Goal: Transaction & Acquisition: Purchase product/service

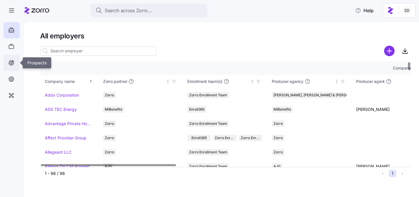
click at [13, 62] on icon at bounding box center [11, 62] width 6 height 7
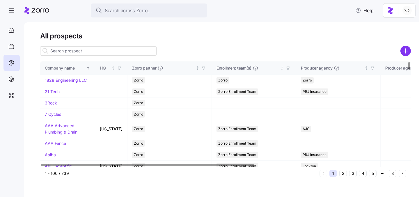
click at [70, 54] on input at bounding box center [98, 50] width 116 height 9
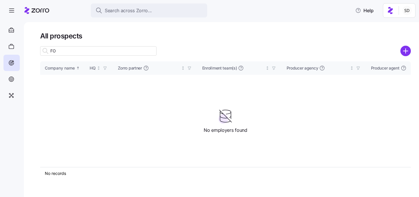
type input "F"
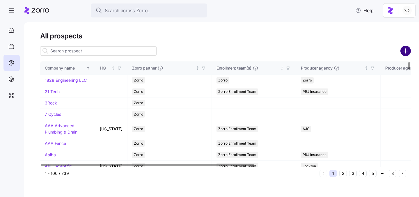
click at [405, 49] on circle "add icon" at bounding box center [406, 51] width 10 height 10
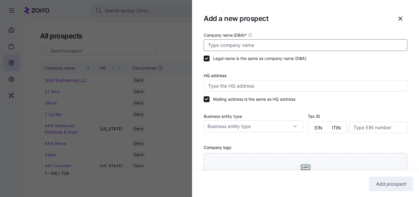
click at [253, 48] on input "Company name (DBA) *" at bounding box center [306, 45] width 204 height 12
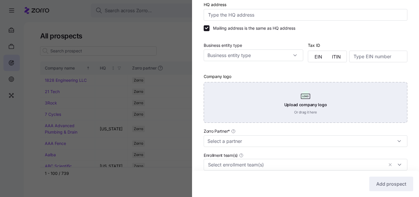
scroll to position [122, 0]
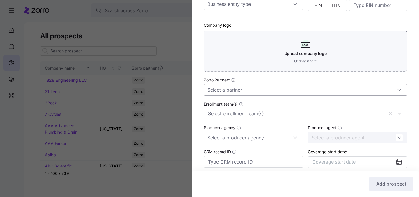
type input "[GEOGRAPHIC_DATA]"
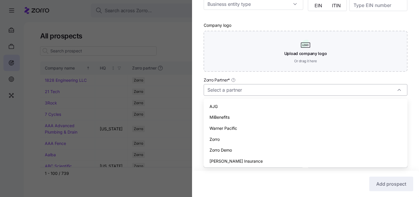
click at [273, 89] on input "Zorro Partner *" at bounding box center [306, 90] width 204 height 12
click at [269, 103] on div "AJG" at bounding box center [305, 106] width 199 height 11
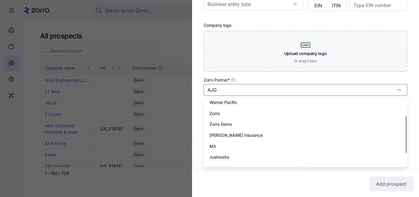
click at [213, 111] on span "Zorro" at bounding box center [214, 113] width 10 height 6
type input "Zorro"
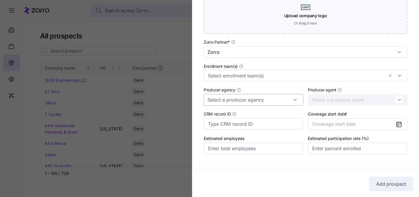
scroll to position [170, 0]
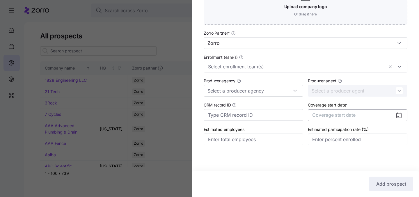
click at [344, 116] on span "Coverage start date" at bounding box center [333, 115] width 43 height 6
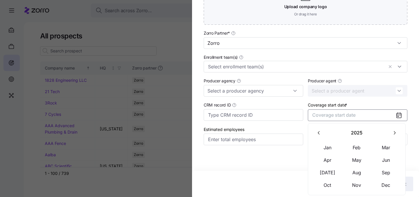
click at [396, 131] on icon "button" at bounding box center [395, 133] width 6 height 6
click at [321, 145] on button "Jan" at bounding box center [327, 147] width 29 height 12
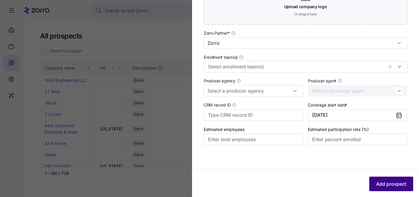
click at [380, 180] on span "Add prospect" at bounding box center [391, 183] width 30 height 7
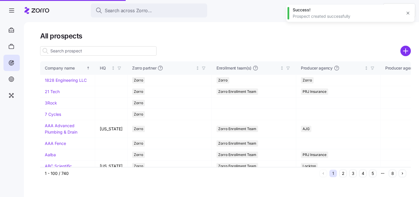
click at [84, 50] on input at bounding box center [98, 50] width 116 height 9
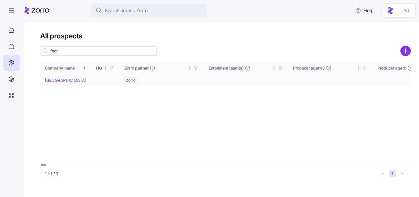
type input "foot"
click at [47, 80] on link "[GEOGRAPHIC_DATA]" at bounding box center [66, 80] width 42 height 5
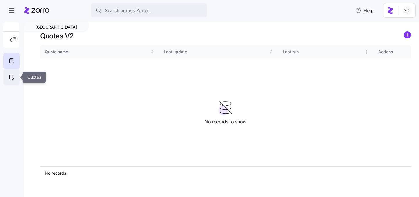
click at [11, 74] on icon at bounding box center [11, 77] width 6 height 7
click at [407, 33] on icon "add icon" at bounding box center [407, 34] width 0 height 3
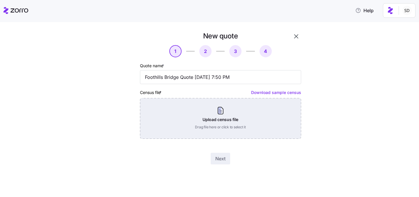
click at [217, 123] on div "Upload census file Drag file here or click to select it" at bounding box center [220, 118] width 161 height 41
click at [223, 115] on div "Upload census file Drag file here or click to select it" at bounding box center [220, 118] width 161 height 41
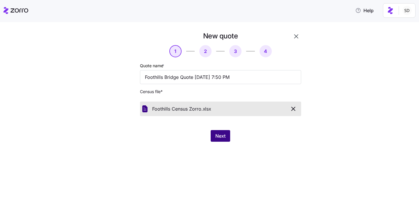
click at [219, 134] on span "Next" at bounding box center [220, 135] width 10 height 7
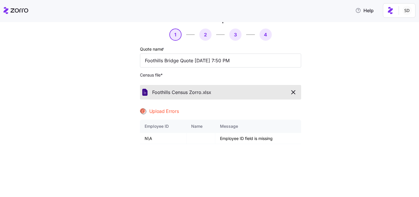
scroll to position [24, 0]
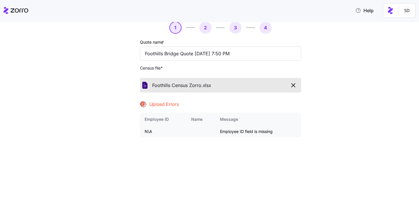
click at [220, 133] on td "Employee ID field is missing" at bounding box center [258, 131] width 86 height 11
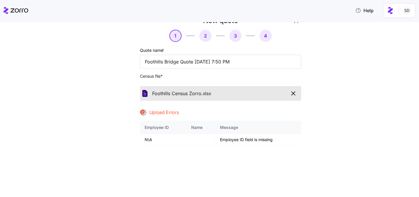
click at [293, 93] on icon "button" at bounding box center [293, 93] width 7 height 7
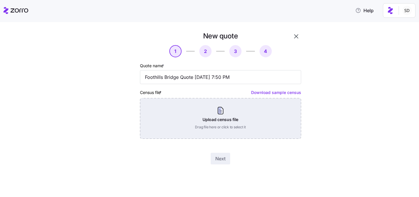
scroll to position [0, 0]
click at [219, 114] on div "Upload census file Drag file here or click to select it" at bounding box center [220, 118] width 161 height 41
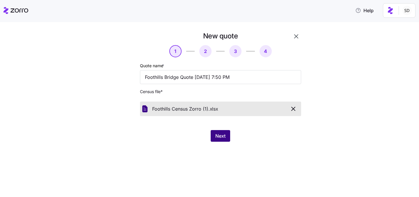
click at [220, 136] on span "Next" at bounding box center [220, 135] width 10 height 7
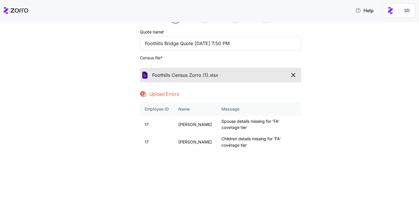
scroll to position [33, 0]
click at [294, 72] on icon "button" at bounding box center [293, 75] width 7 height 7
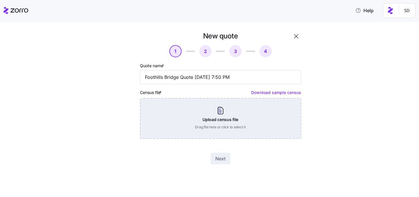
click at [213, 121] on div "Upload census file Drag file here or click to select it" at bounding box center [220, 118] width 161 height 41
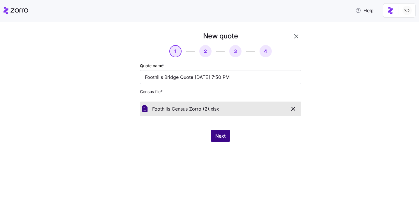
click at [218, 134] on span "Next" at bounding box center [220, 135] width 10 height 7
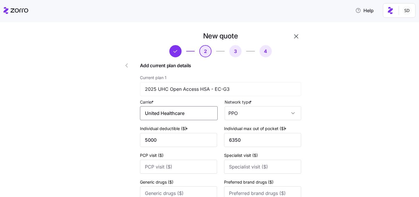
click at [164, 114] on input "United Healthcare" at bounding box center [179, 113] width 78 height 14
click at [192, 117] on input "United Healthcare" at bounding box center [179, 113] width 78 height 14
drag, startPoint x: 191, startPoint y: 116, endPoint x: 170, endPoint y: 116, distance: 21.2
click at [170, 116] on input "United Healthcare" at bounding box center [179, 113] width 78 height 14
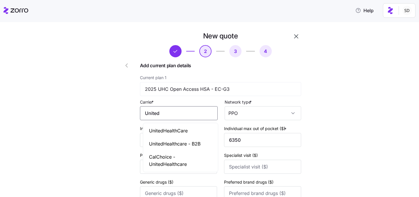
click at [168, 129] on span "UnitedHealthCare" at bounding box center [168, 130] width 39 height 7
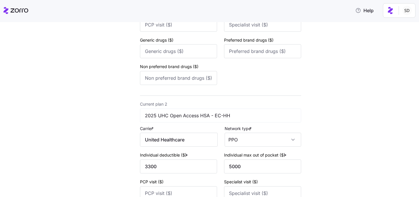
scroll to position [167, 0]
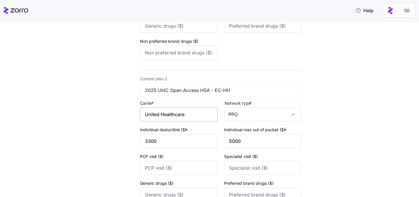
type input "UnitedHealthCare"
drag, startPoint x: 190, startPoint y: 115, endPoint x: 168, endPoint y: 115, distance: 22.4
click at [168, 115] on input "United Healthcare" at bounding box center [179, 114] width 78 height 14
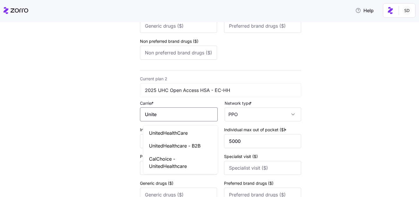
click at [168, 129] on span "UnitedHealthCare" at bounding box center [168, 132] width 39 height 7
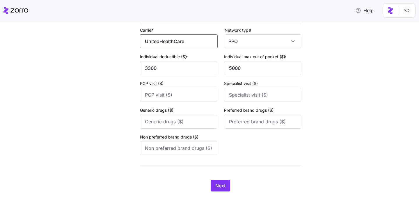
scroll to position [257, 0]
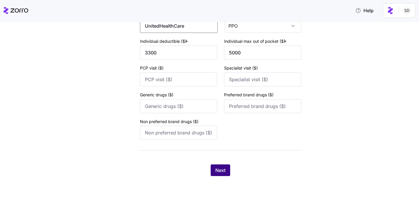
type input "UnitedHealthCare"
click at [216, 168] on span "Next" at bounding box center [220, 170] width 10 height 7
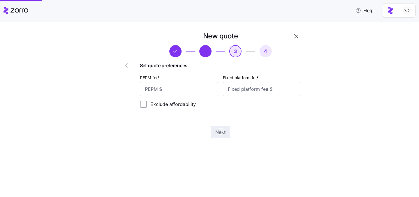
scroll to position [0, 0]
click at [189, 85] on input "PEPM fee *" at bounding box center [179, 89] width 78 height 14
type input "50"
click at [255, 90] on input "Fixed platform fee *" at bounding box center [262, 89] width 78 height 14
type input "100"
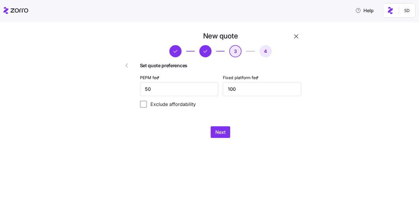
click at [225, 123] on div "New quote 3 4 Set quote preferences PEPM fee * 50 Fixed platform fee * 100 Excl…" at bounding box center [221, 84] width 166 height 111
click at [219, 130] on span "Next" at bounding box center [220, 132] width 10 height 7
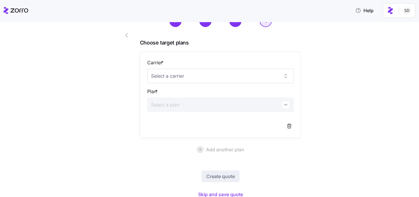
scroll to position [41, 0]
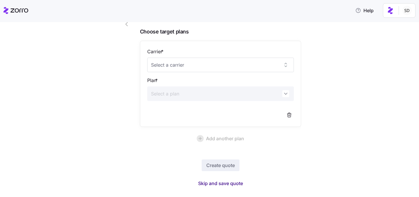
click at [219, 182] on span "Skip and save quote" at bounding box center [220, 183] width 45 height 7
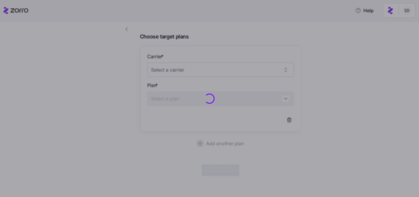
scroll to position [36, 0]
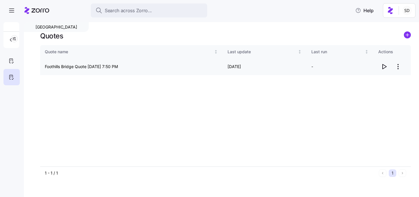
click at [384, 67] on icon "button" at bounding box center [384, 66] width 7 height 7
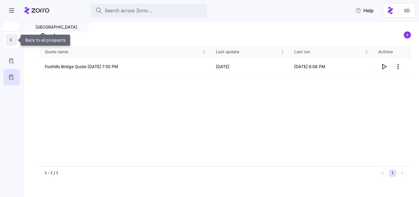
click at [10, 42] on icon "button" at bounding box center [11, 40] width 6 height 6
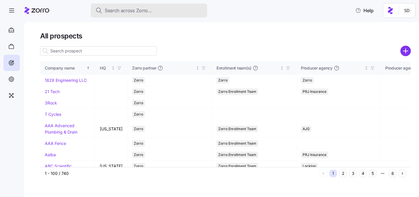
click at [120, 11] on span "Search across Zorro..." at bounding box center [128, 10] width 47 height 7
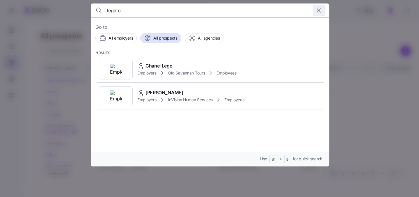
type input "legato"
click at [314, 11] on span "button" at bounding box center [318, 10] width 11 height 11
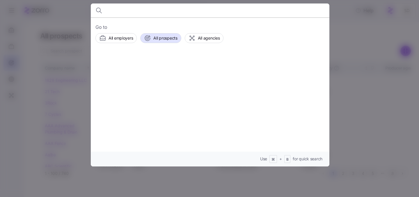
click at [26, 89] on div at bounding box center [209, 98] width 419 height 197
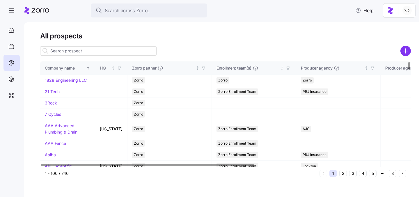
click at [79, 51] on input at bounding box center [98, 50] width 116 height 9
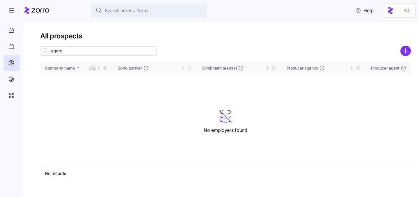
type input "legato"
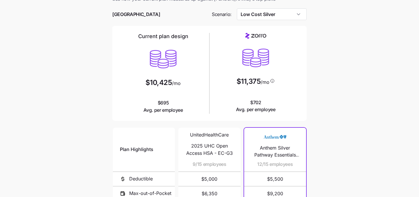
scroll to position [8, 0]
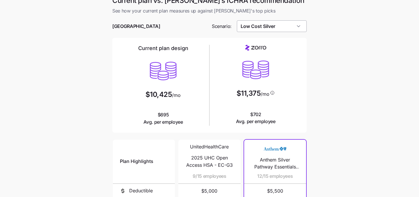
click at [280, 29] on input "Low Cost Silver" at bounding box center [272, 26] width 70 height 12
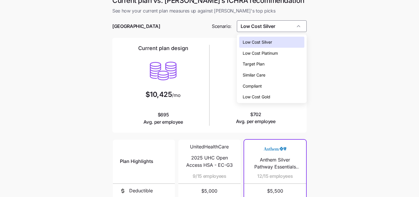
click at [280, 88] on div "Compliant" at bounding box center [271, 86] width 65 height 11
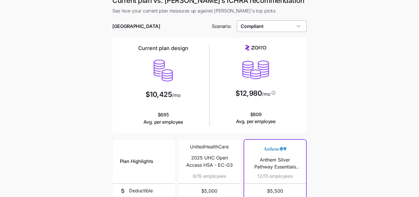
click at [276, 23] on input "Compliant" at bounding box center [272, 26] width 70 height 12
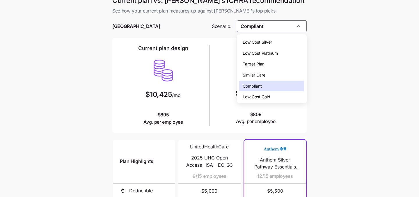
click at [280, 98] on div "Low Cost Gold" at bounding box center [271, 96] width 65 height 11
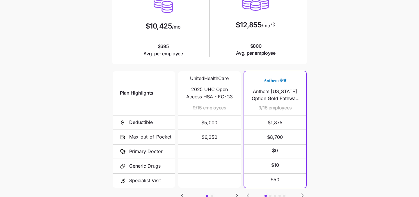
scroll to position [97, 0]
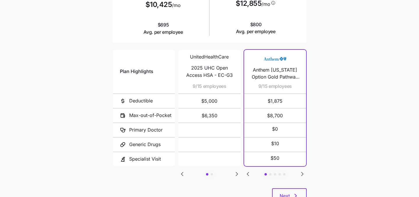
click at [236, 174] on icon "Go to next slide" at bounding box center [236, 173] width 7 height 7
click at [182, 172] on icon "Go to previous slide" at bounding box center [182, 173] width 2 height 3
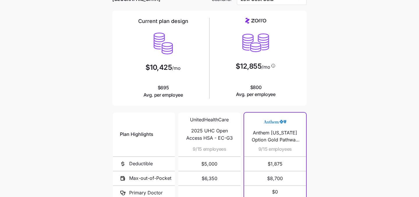
scroll to position [0, 0]
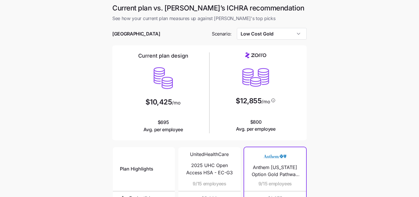
click at [271, 42] on div at bounding box center [209, 43] width 194 height 6
click at [271, 35] on input "Low Cost Gold" at bounding box center [272, 34] width 70 height 12
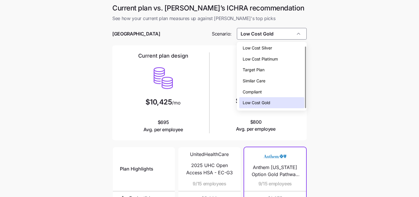
click at [275, 48] on div "Low Cost Silver" at bounding box center [271, 47] width 65 height 11
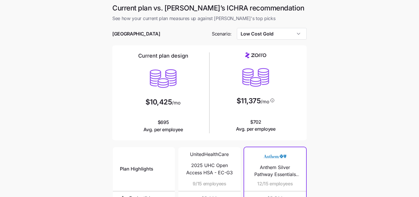
type input "Low Cost Silver"
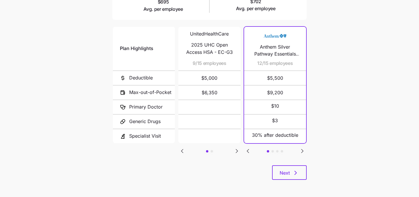
scroll to position [120, 0]
click at [306, 149] on div "Plan Highlights Deductible Max-out-of-Pocket Primary Doctor Generic Drugs Speci…" at bounding box center [209, 96] width 194 height 140
click at [304, 148] on icon "Go to next slide" at bounding box center [302, 151] width 7 height 7
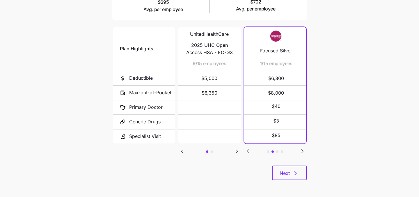
click at [304, 148] on icon "Go to next slide" at bounding box center [302, 151] width 7 height 7
click at [250, 146] on div "Plan Highlights Deductible Max-out-of-Pocket Primary Doctor Generic Drugs Speci…" at bounding box center [209, 96] width 194 height 140
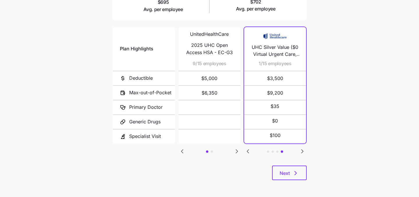
click at [247, 148] on icon "Go to previous slide" at bounding box center [247, 151] width 7 height 7
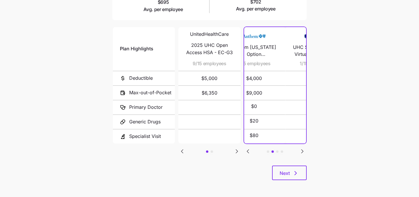
click at [247, 148] on icon "Go to previous slide" at bounding box center [247, 151] width 7 height 7
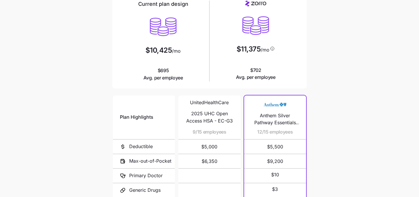
scroll to position [0, 0]
